Goal: Complete application form

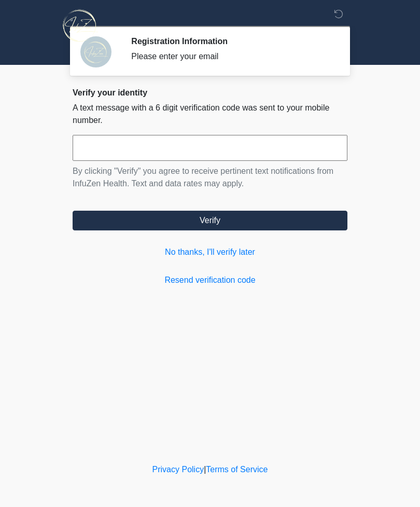
click at [237, 249] on link "No thanks, I'll verify later" at bounding box center [210, 252] width 275 height 12
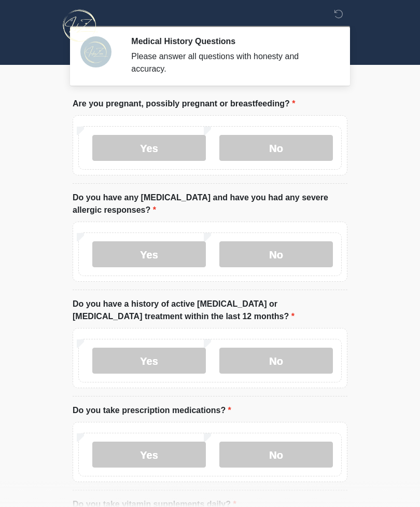
click at [296, 152] on label "No" at bounding box center [277, 148] width 114 height 26
click at [168, 251] on label "Yes" at bounding box center [149, 254] width 114 height 26
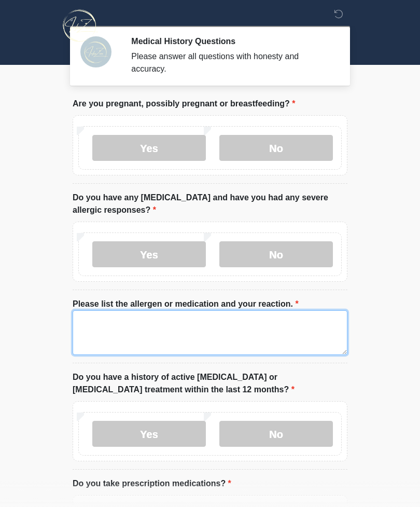
click at [235, 328] on textarea "Please list the allergen or medication and your reaction." at bounding box center [210, 332] width 275 height 45
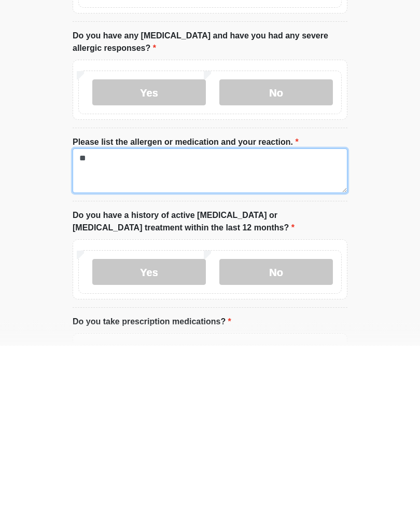
type textarea "*"
type textarea "**********"
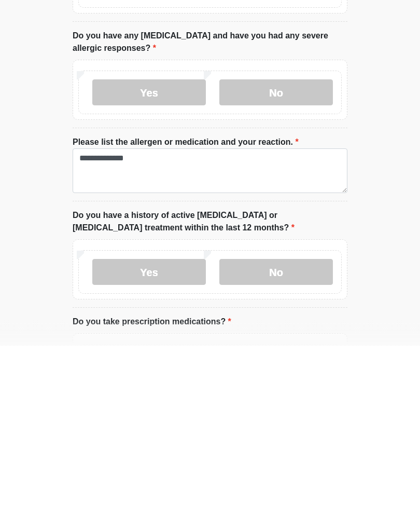
click at [301, 421] on label "No" at bounding box center [277, 434] width 114 height 26
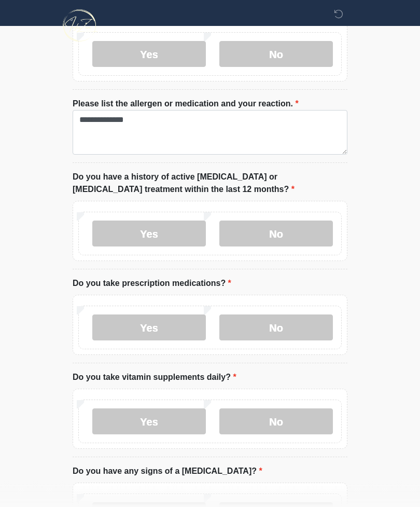
scroll to position [199, 0]
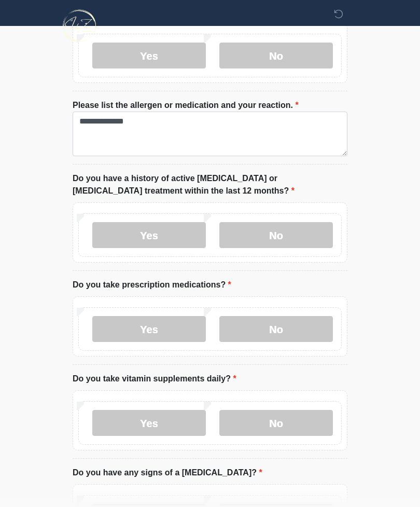
click at [178, 329] on label "Yes" at bounding box center [149, 329] width 114 height 26
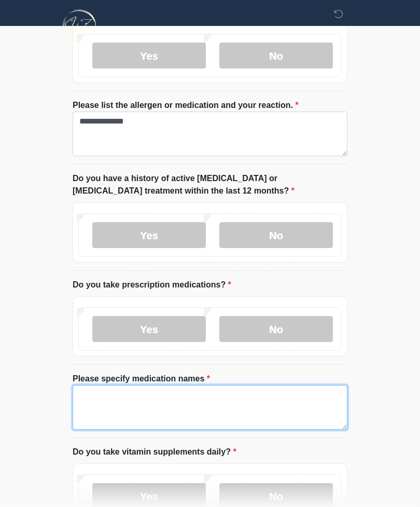
click at [199, 404] on textarea "Please specify medication names" at bounding box center [210, 407] width 275 height 45
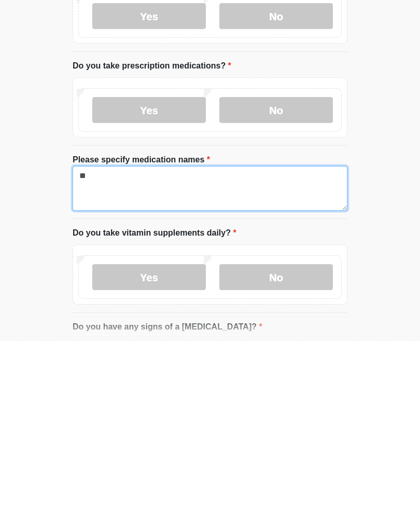
type textarea "*"
type textarea "**********"
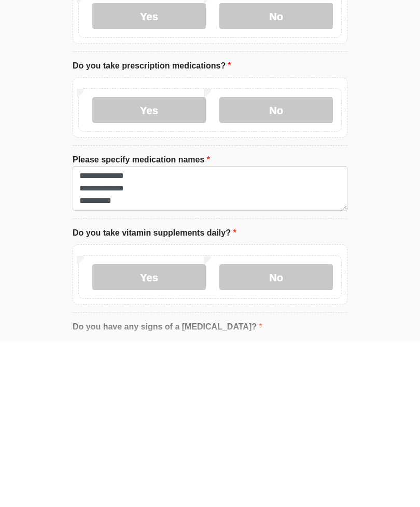
click at [179, 430] on label "Yes" at bounding box center [149, 443] width 114 height 26
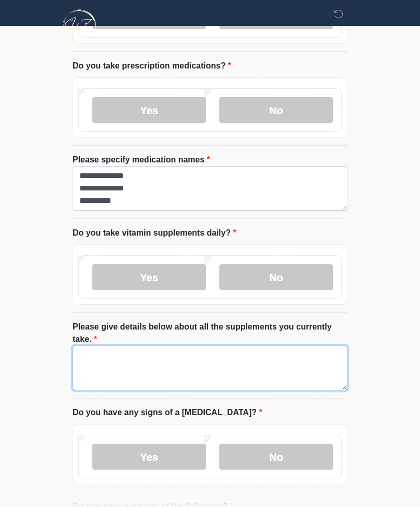
click at [218, 362] on textarea "Please give details below about all the supplements you currently take." at bounding box center [210, 368] width 275 height 45
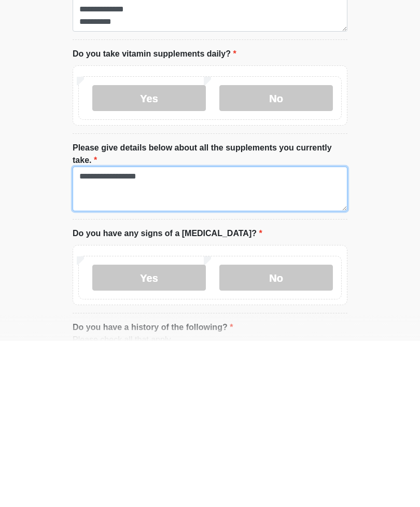
type textarea "**********"
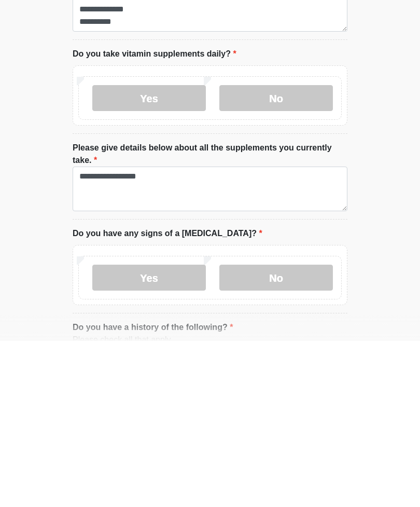
click at [300, 431] on label "No" at bounding box center [277, 444] width 114 height 26
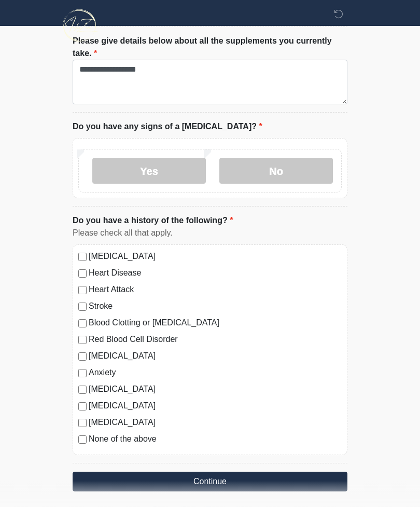
scroll to position [708, 0]
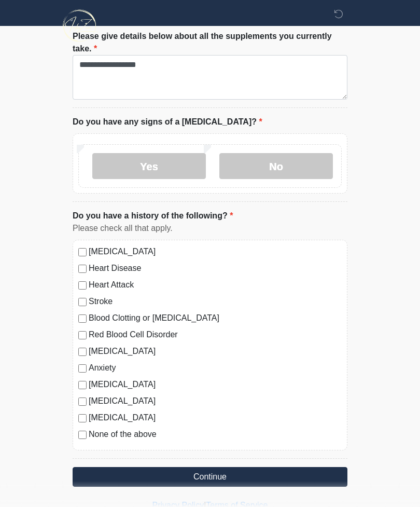
click at [252, 476] on button "Continue" at bounding box center [210, 477] width 275 height 20
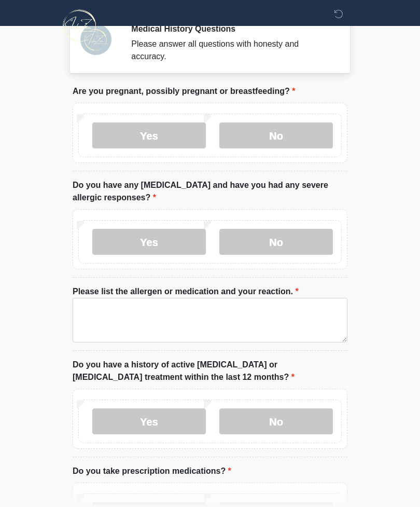
scroll to position [0, 0]
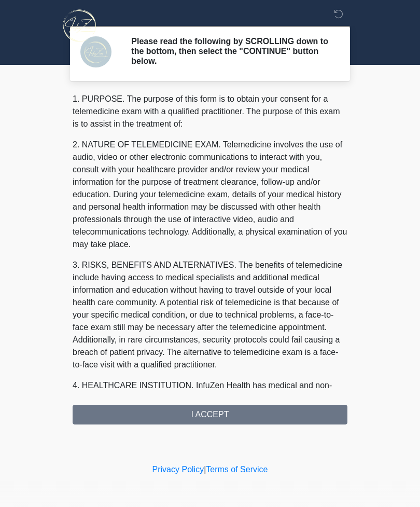
click at [231, 416] on div "1. PURPOSE. The purpose of this form is to obtain your consent for a telemedici…" at bounding box center [210, 259] width 275 height 332
click at [216, 408] on div "1. PURPOSE. The purpose of this form is to obtain your consent for a telemedici…" at bounding box center [210, 259] width 275 height 332
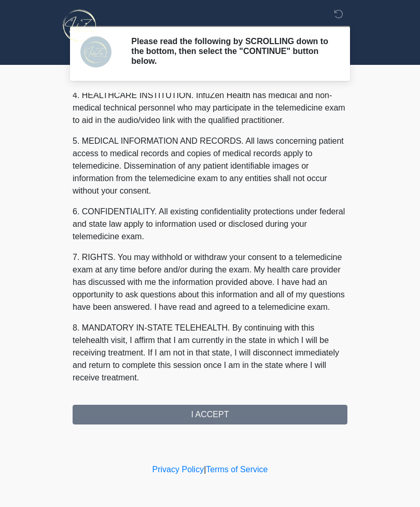
scroll to position [303, 0]
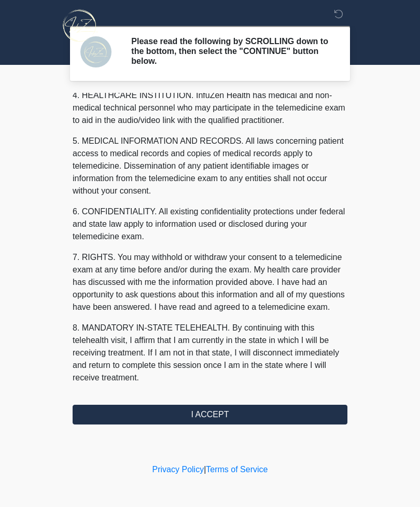
click at [222, 413] on button "I ACCEPT" at bounding box center [210, 415] width 275 height 20
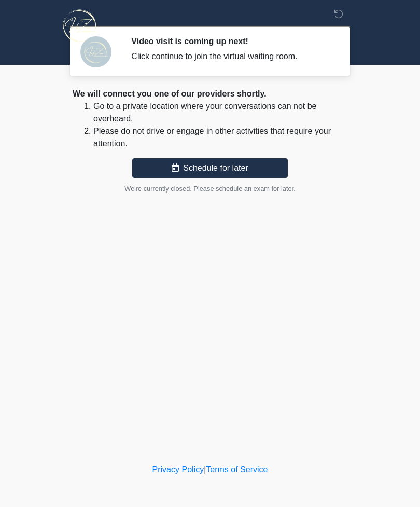
click at [268, 49] on div at bounding box center [202, 25] width 311 height 51
click at [187, 44] on div at bounding box center [202, 25] width 311 height 51
